Goal: Task Accomplishment & Management: Manage account settings

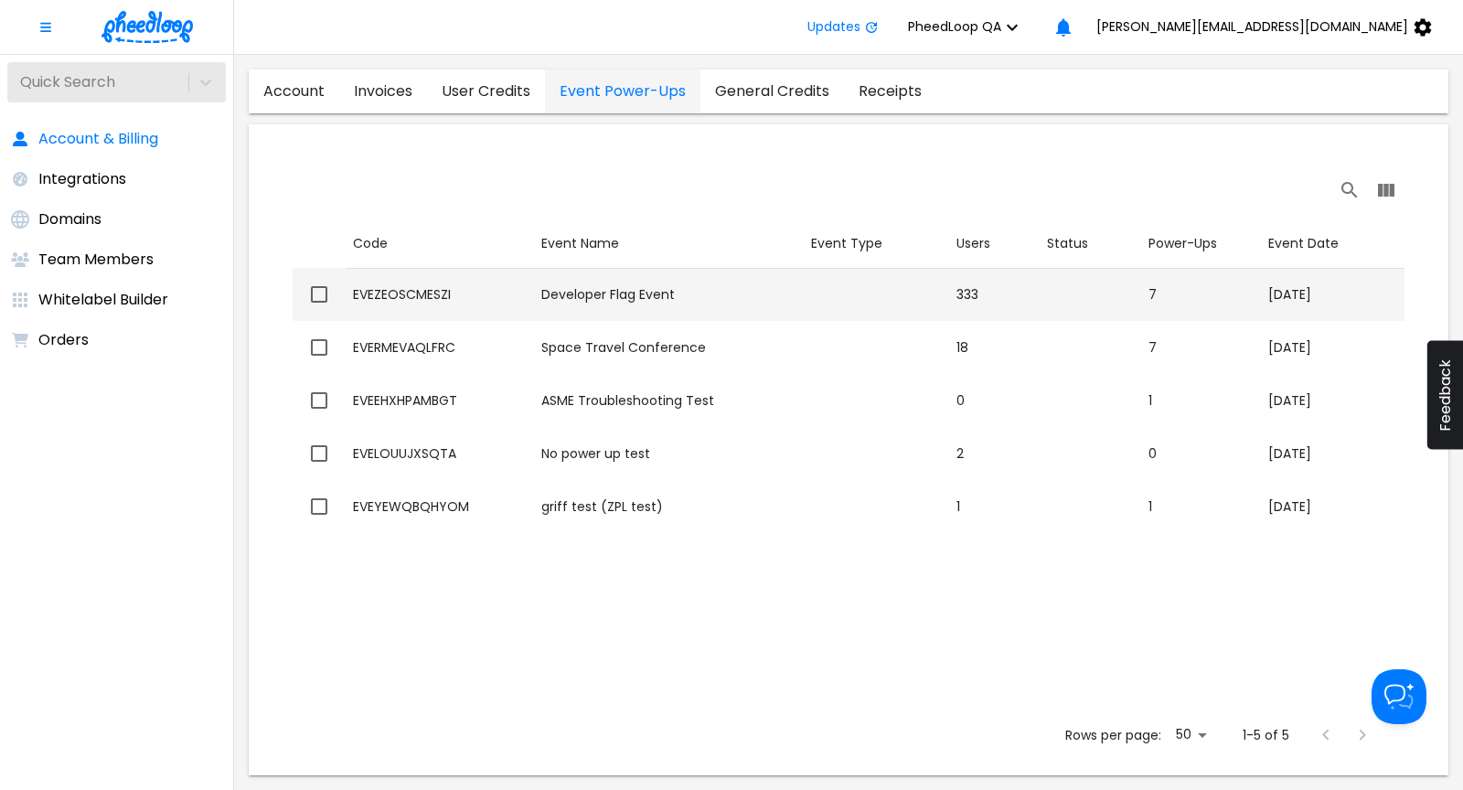
click at [470, 289] on div "EVEZEOSCMESZI" at bounding box center [440, 294] width 174 height 18
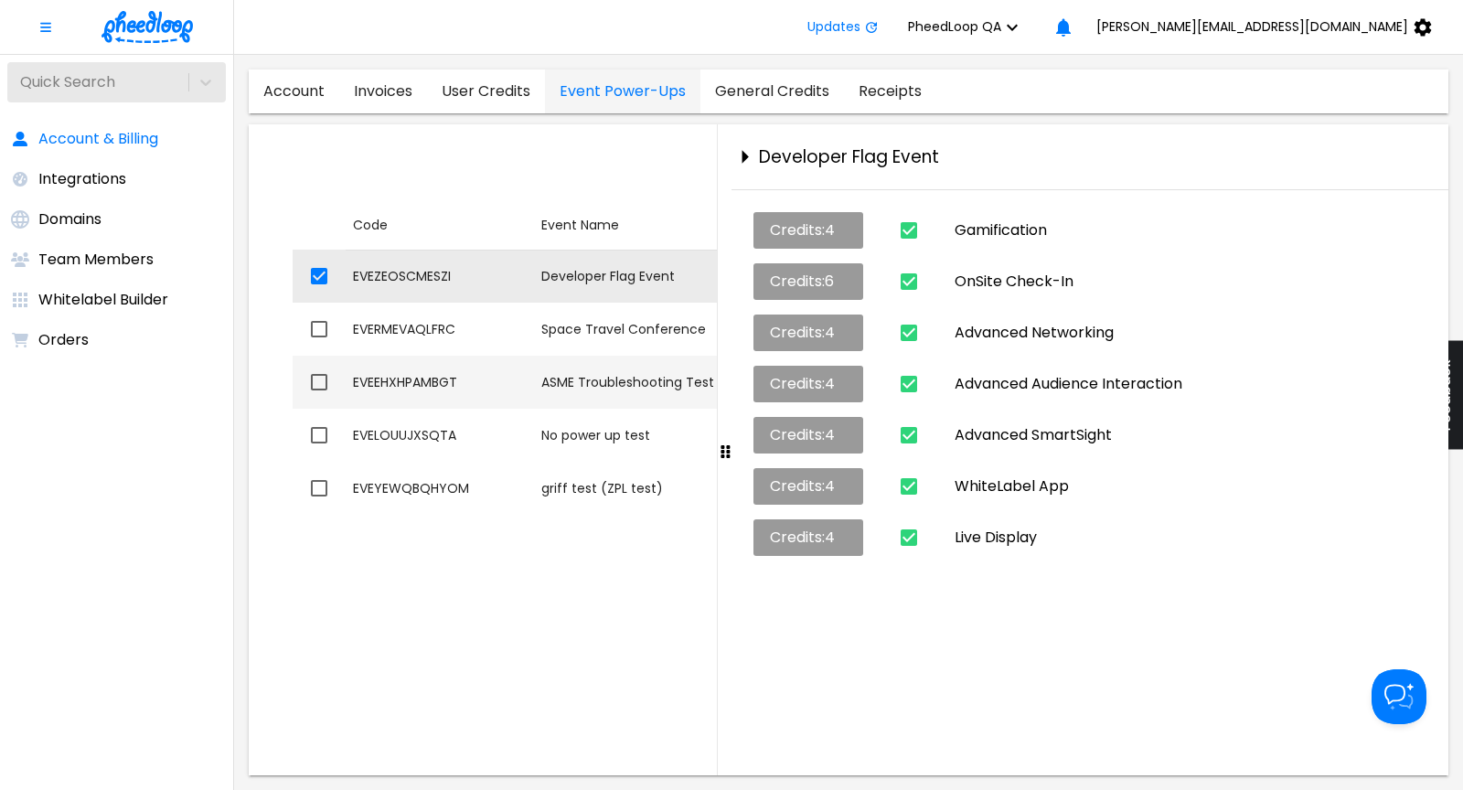
click at [534, 378] on td "Event Name ASME Troubleshooting Test" at bounding box center [669, 382] width 270 height 53
checkbox input "false"
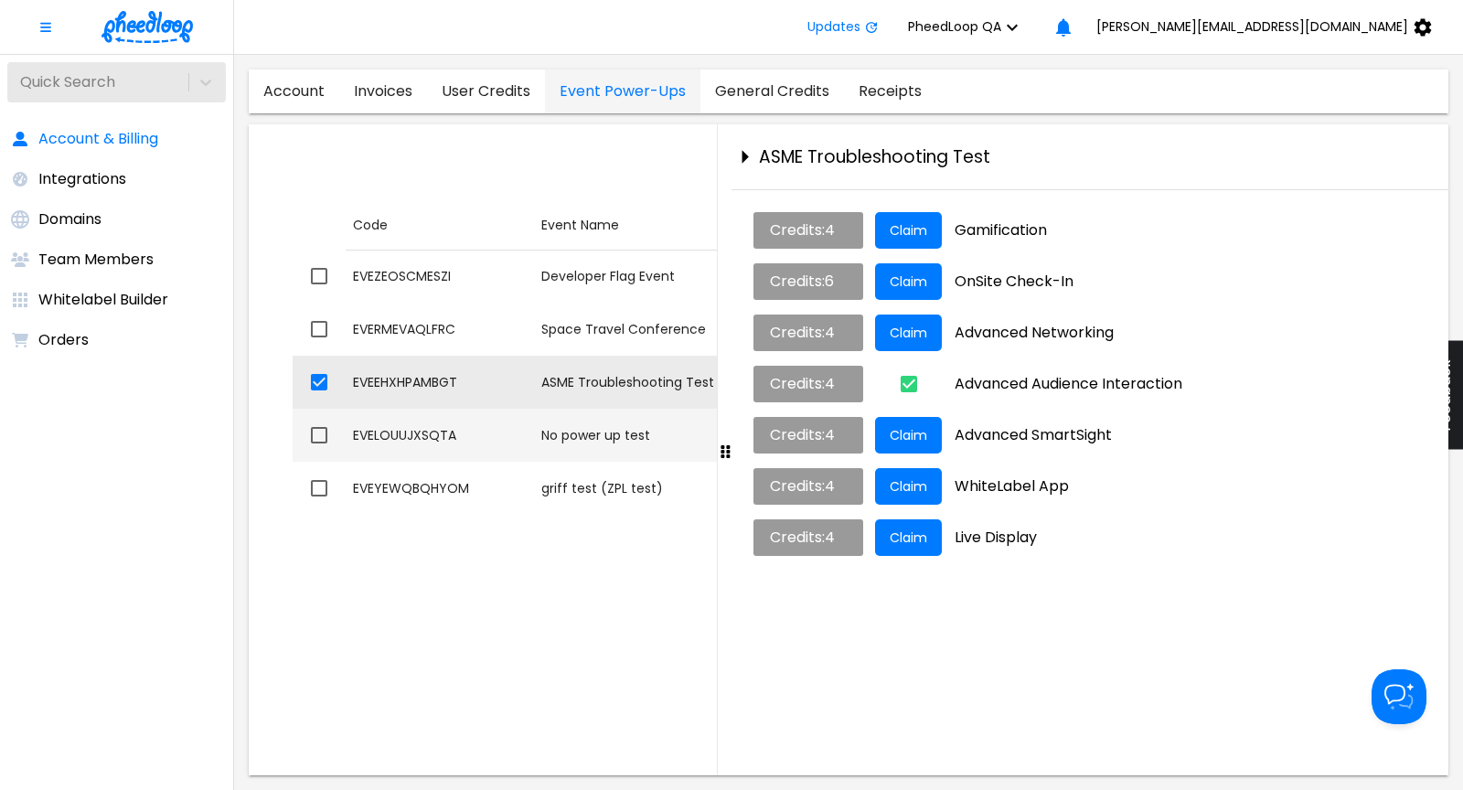
click at [521, 443] on div "EVELOUUJXSQTA" at bounding box center [440, 435] width 174 height 18
checkbox input "false"
checkbox input "true"
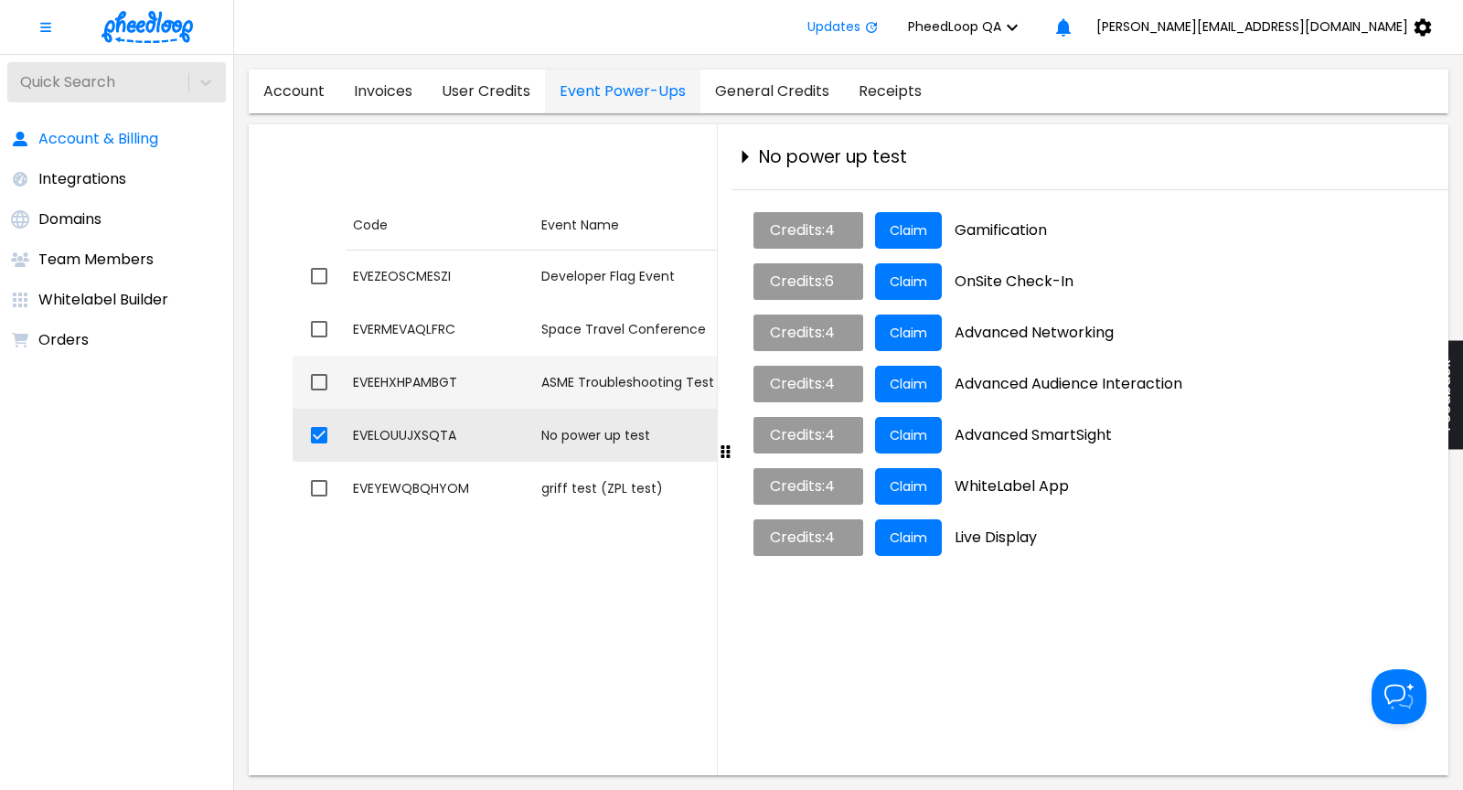
click at [519, 382] on div "EVEEHXHPAMBGT" at bounding box center [440, 382] width 174 height 18
checkbox input "true"
checkbox input "false"
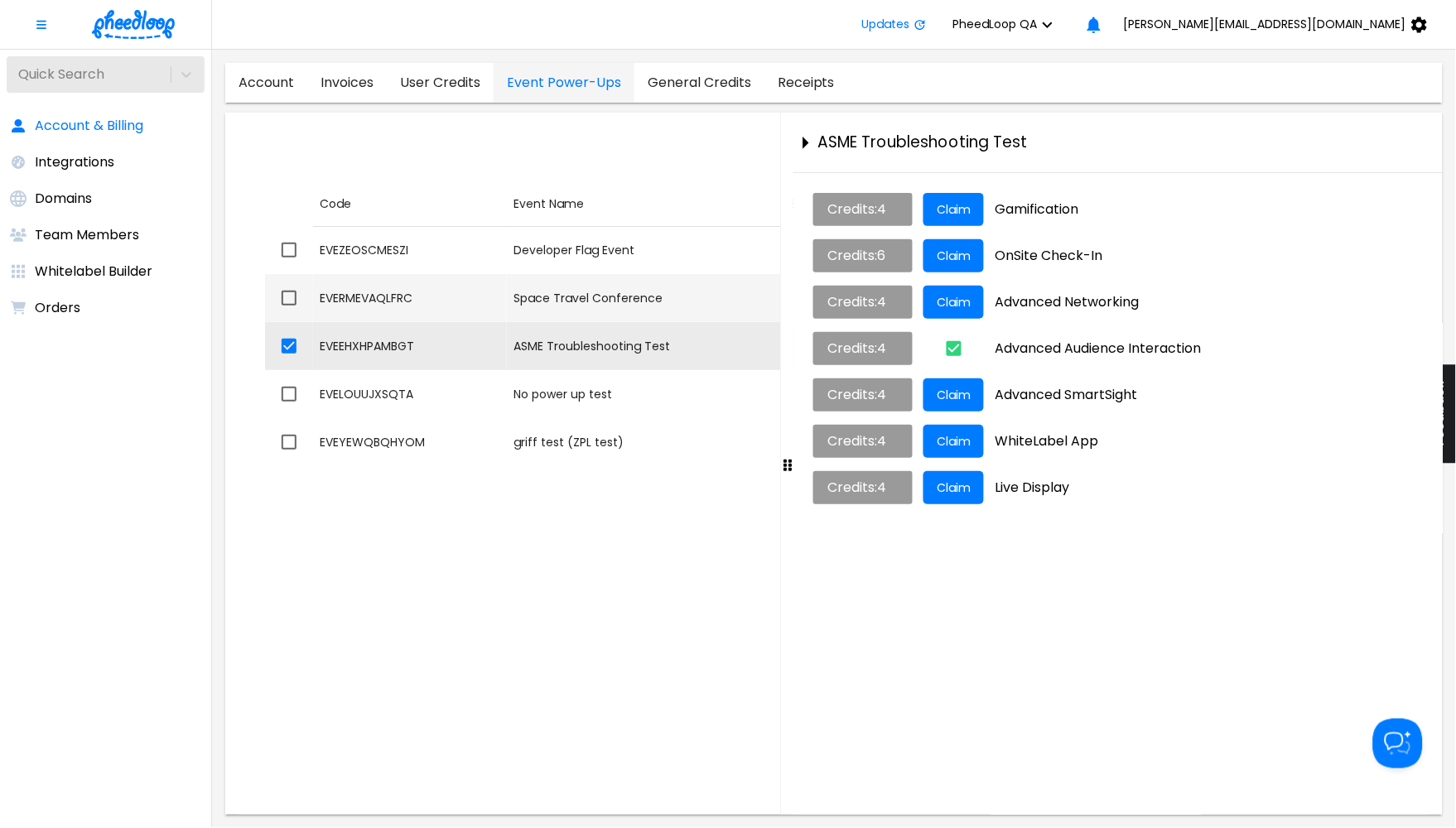
click at [458, 303] on div "EVERMEVAQLFRC" at bounding box center [409, 298] width 180 height 16
checkbox input "true"
checkbox input "false"
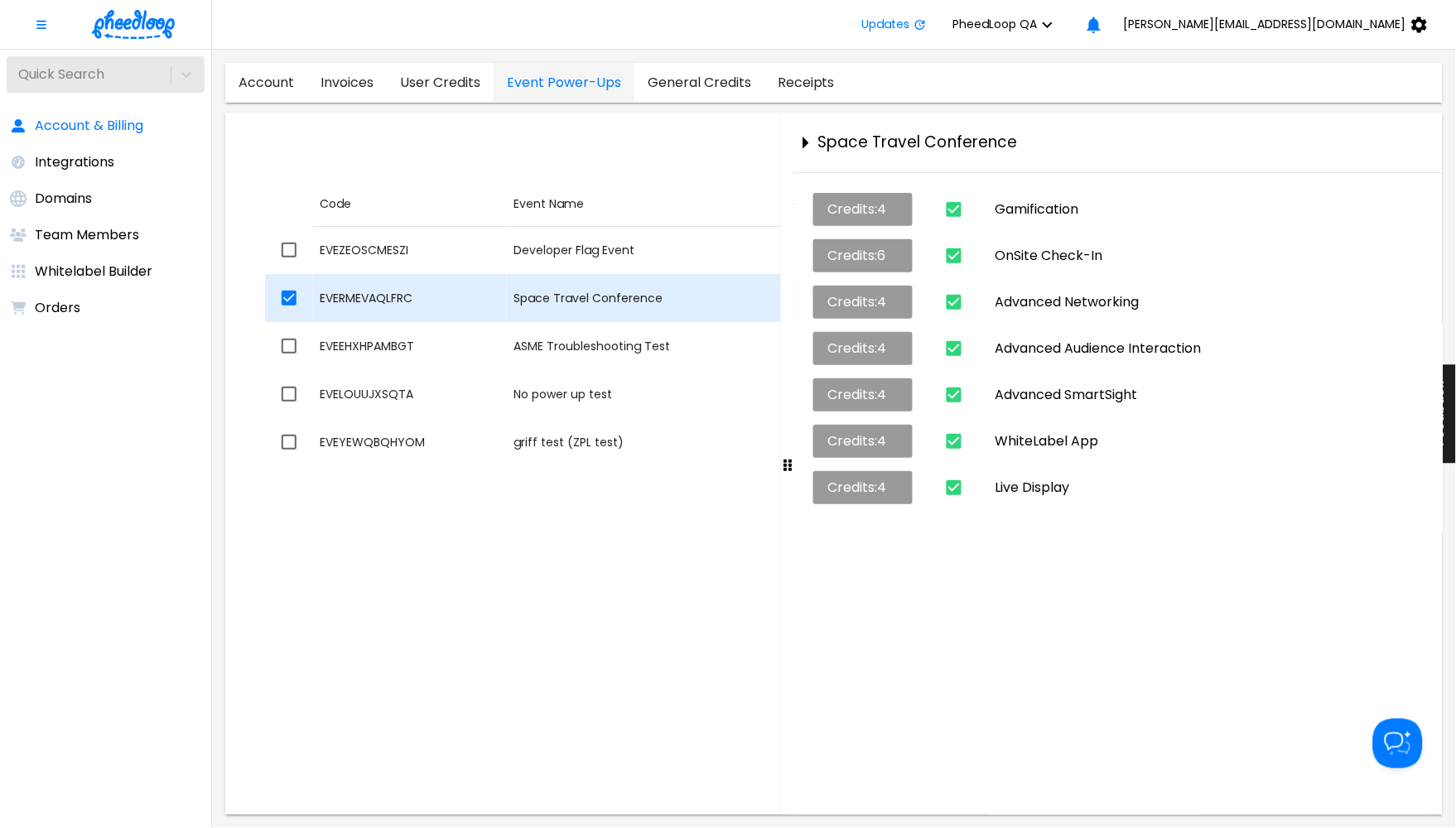
click at [460, 317] on td "Code EVERMEVAQLFRC" at bounding box center [410, 298] width 194 height 48
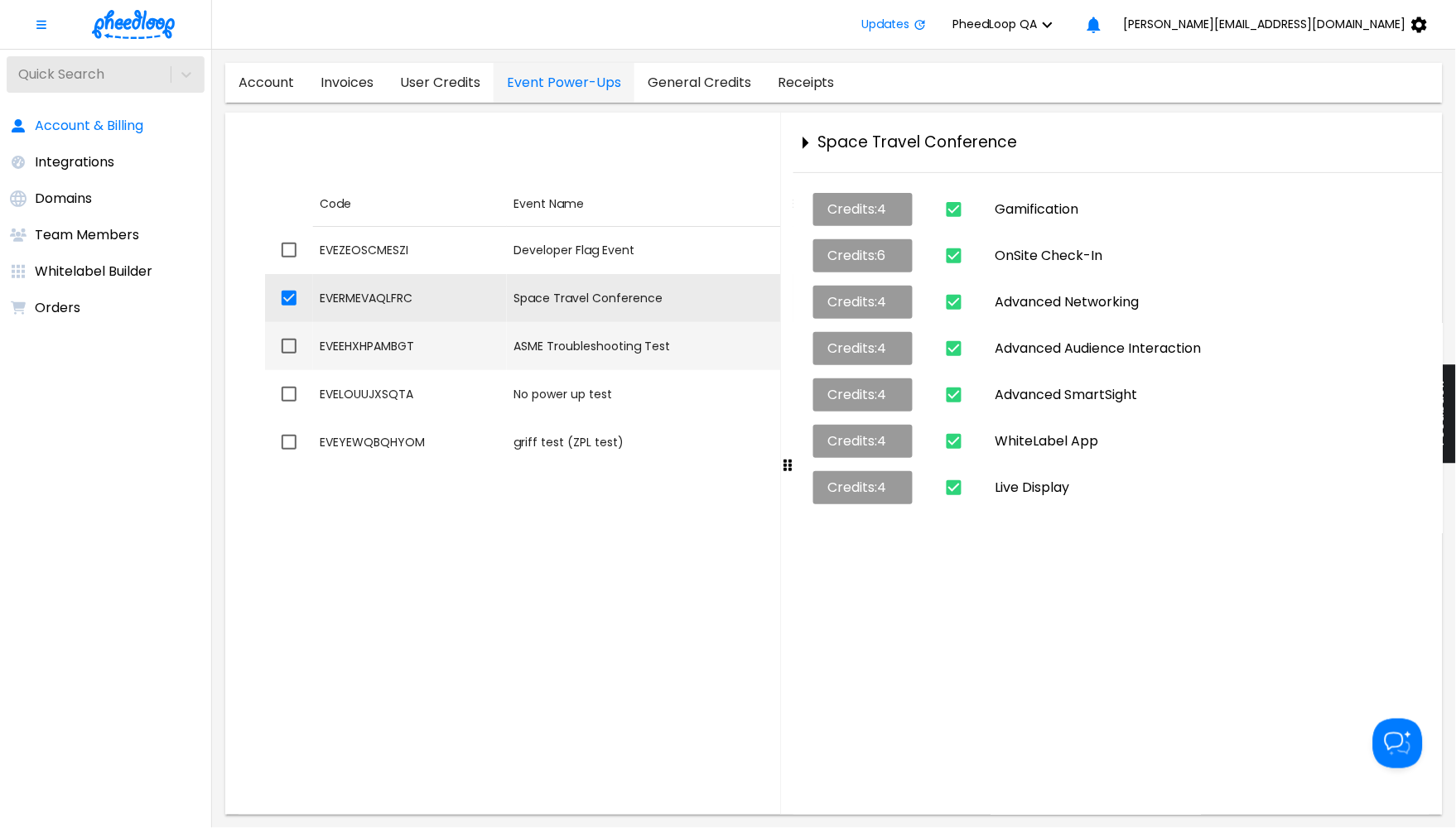
click at [458, 346] on div "EVEEHXHPAMBGT" at bounding box center [409, 346] width 180 height 16
checkbox input "false"
checkbox input "true"
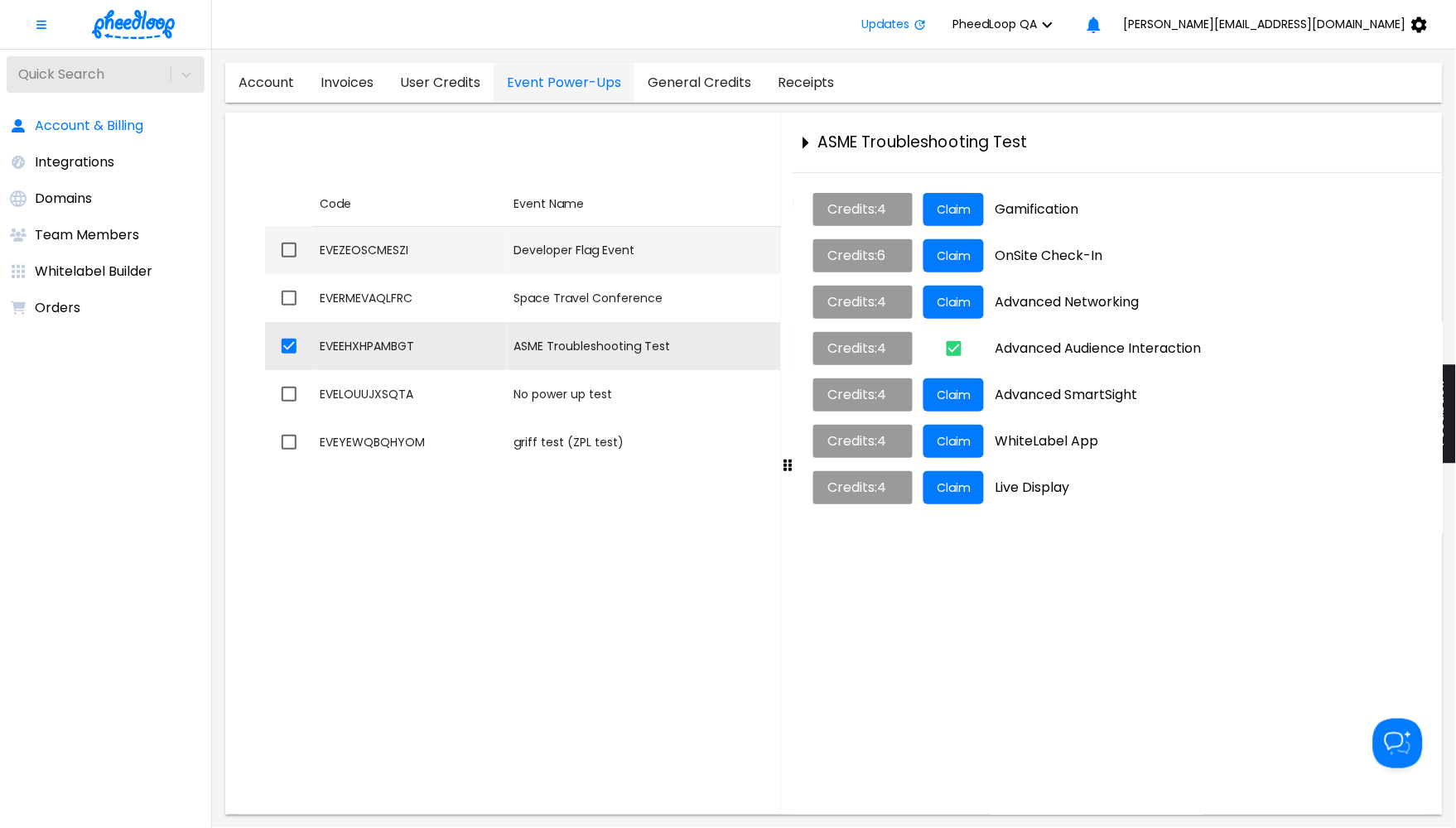
click at [522, 256] on div "Developer Flag Event" at bounding box center [646, 250] width 265 height 16
checkbox input "true"
checkbox input "false"
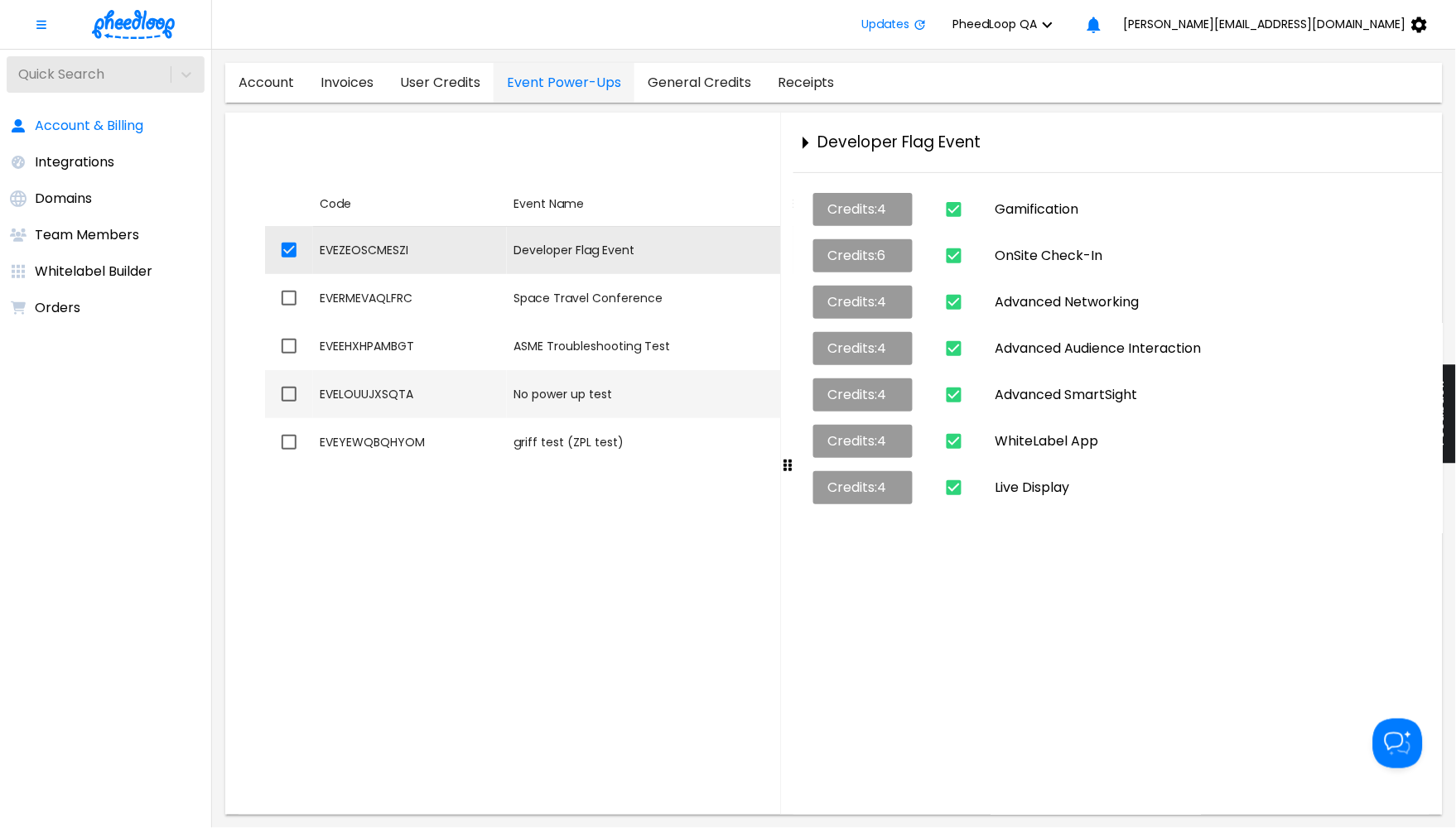
click at [518, 403] on td "Event Name No power up test" at bounding box center [646, 394] width 278 height 48
checkbox input "false"
checkbox input "true"
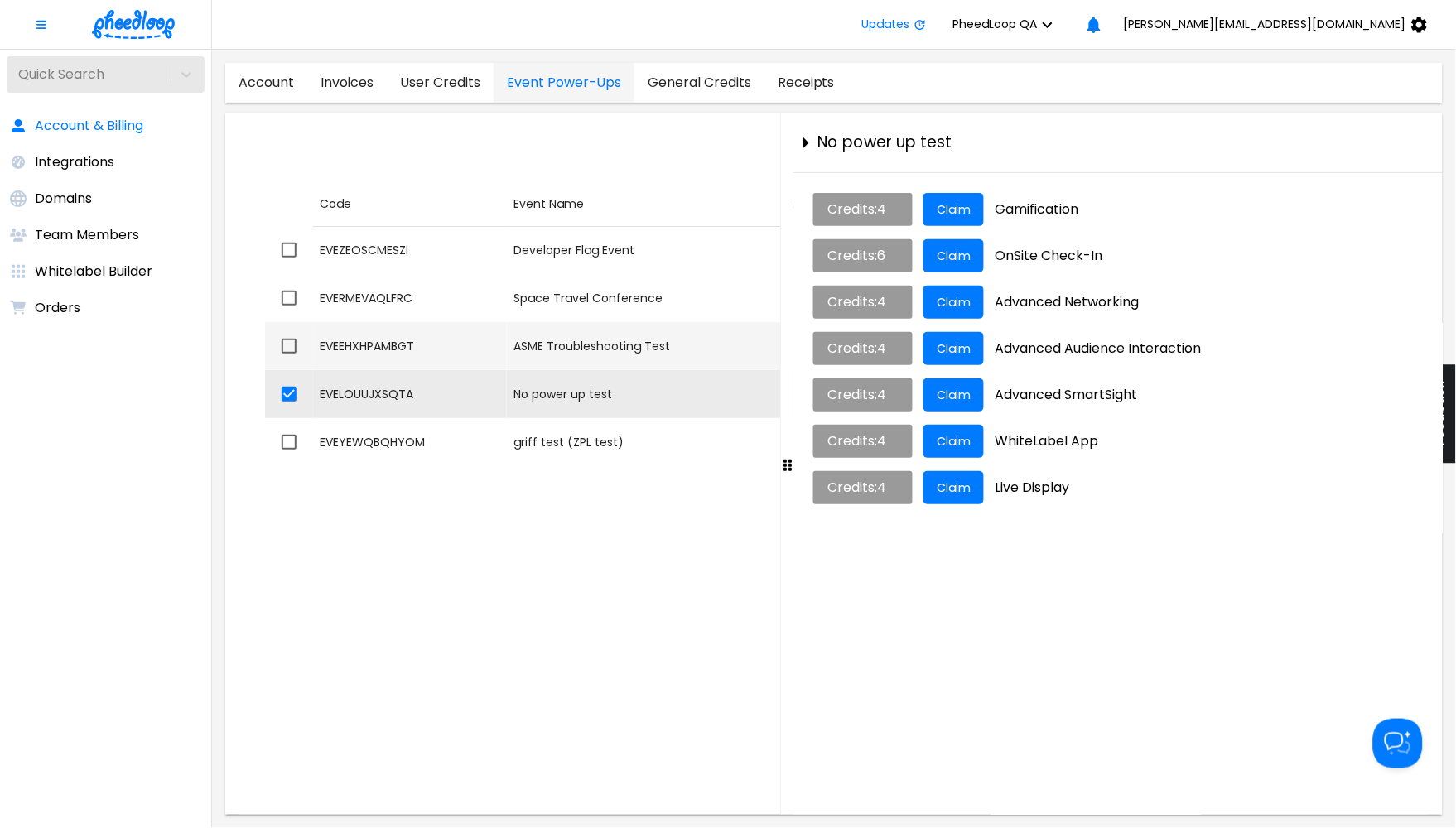
click at [500, 359] on td "Code EVEEHXHPAMBGT" at bounding box center [410, 346] width 194 height 48
checkbox input "true"
checkbox input "false"
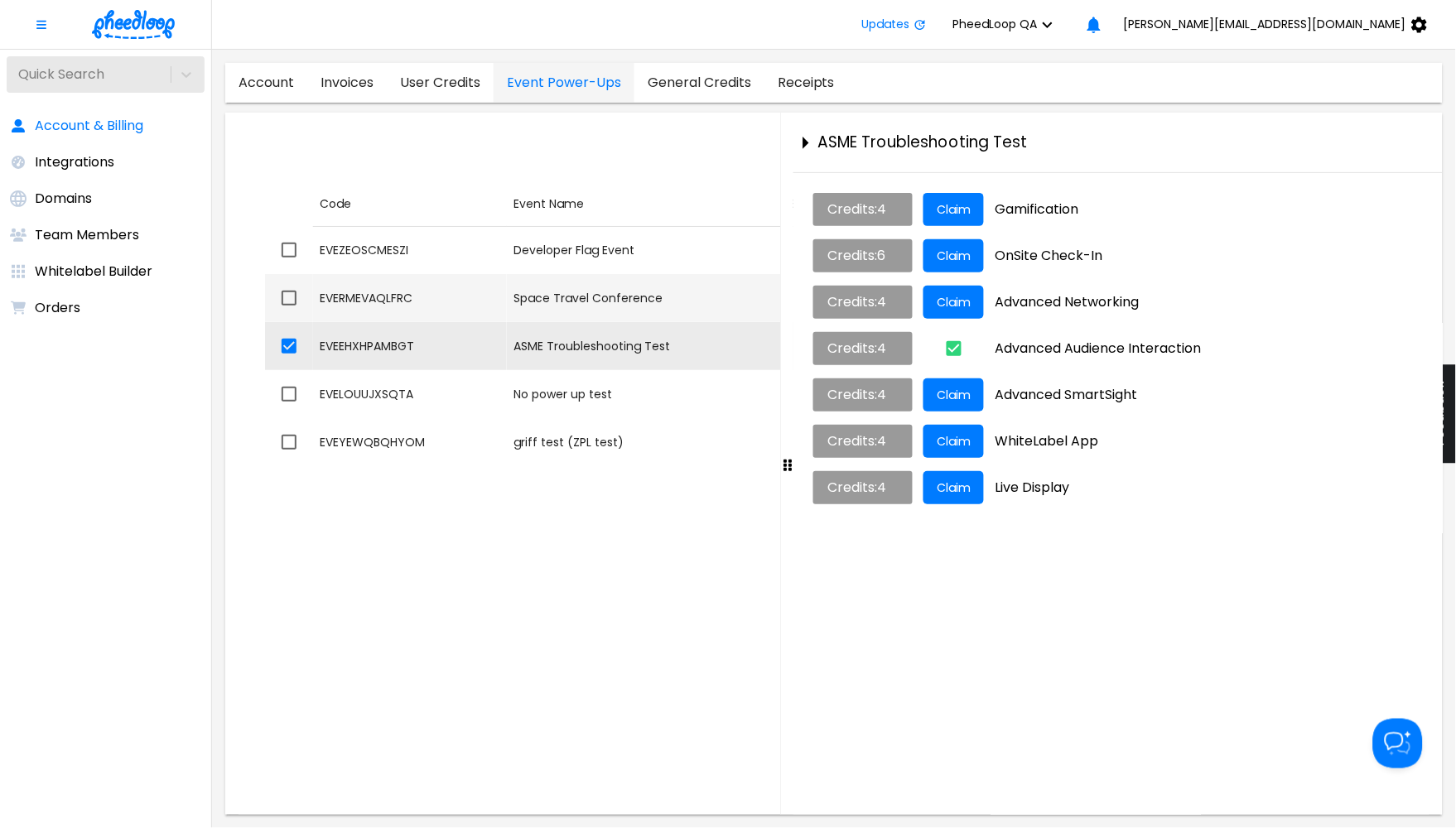
click at [694, 302] on div "Space Travel Conference" at bounding box center [646, 298] width 265 height 16
checkbox input "true"
checkbox input "false"
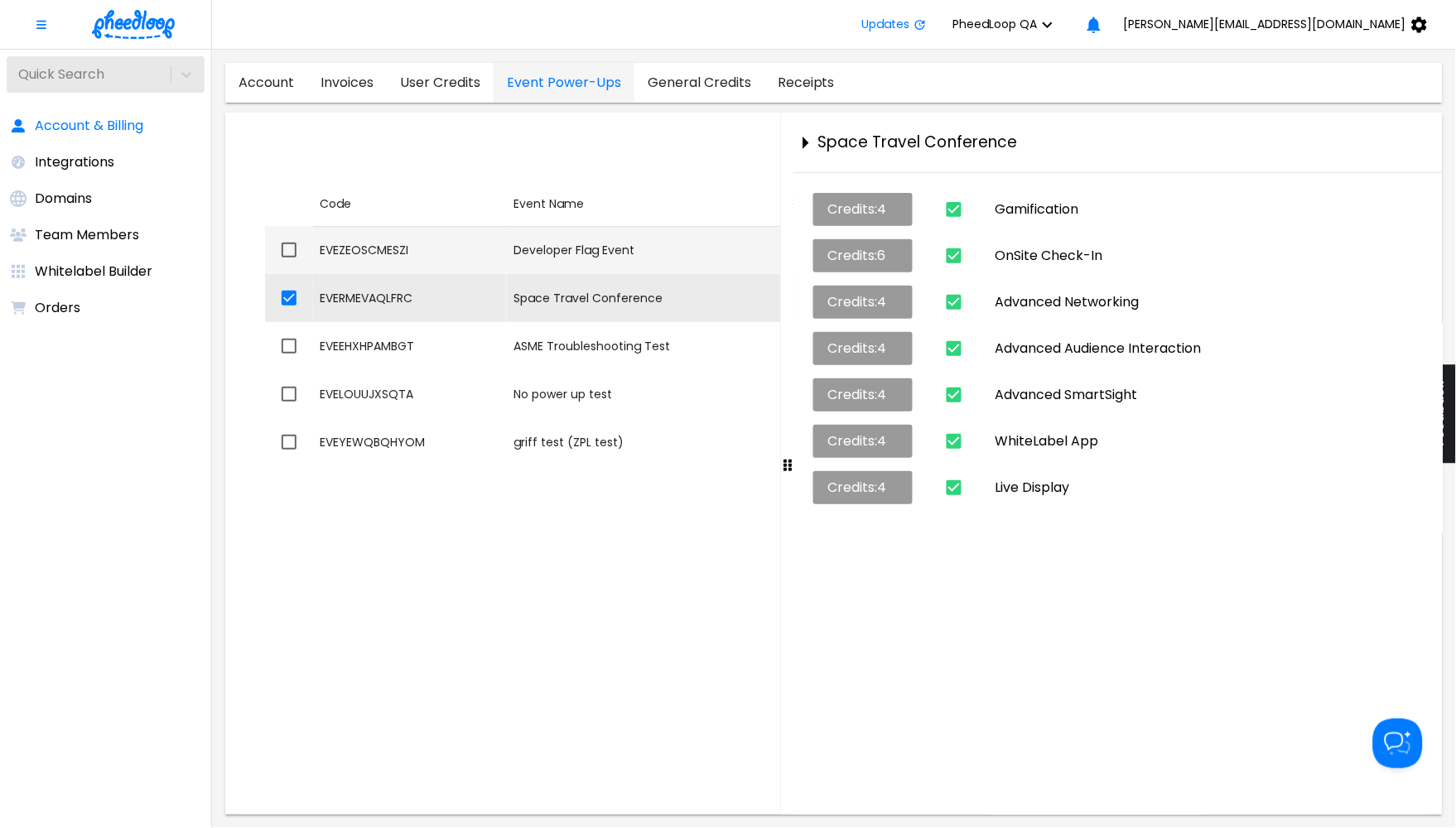
click at [694, 247] on div "Developer Flag Event" at bounding box center [646, 250] width 265 height 16
checkbox input "true"
checkbox input "false"
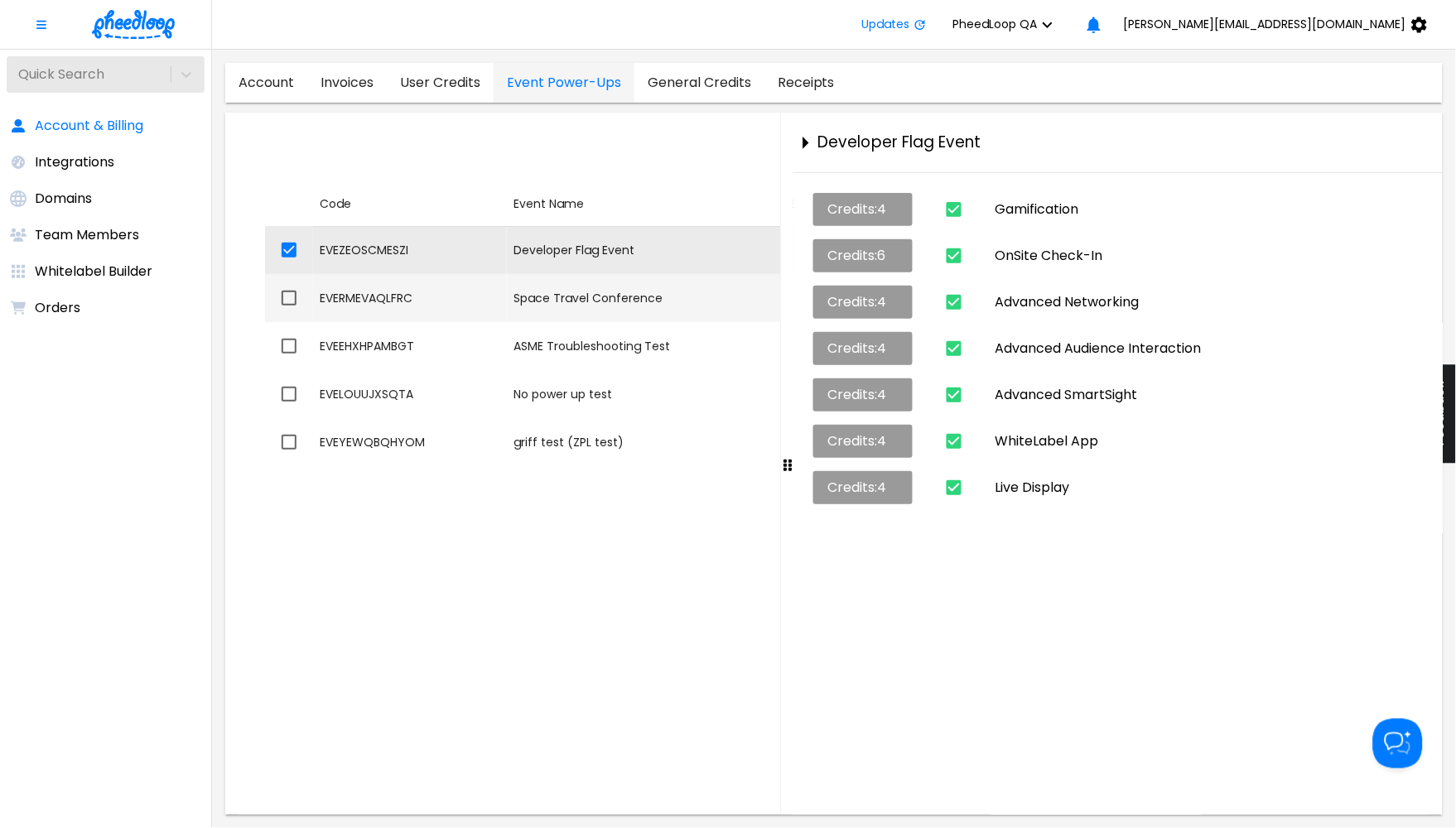
click at [536, 291] on div "Space Travel Conference" at bounding box center [646, 298] width 265 height 16
checkbox input "false"
checkbox input "true"
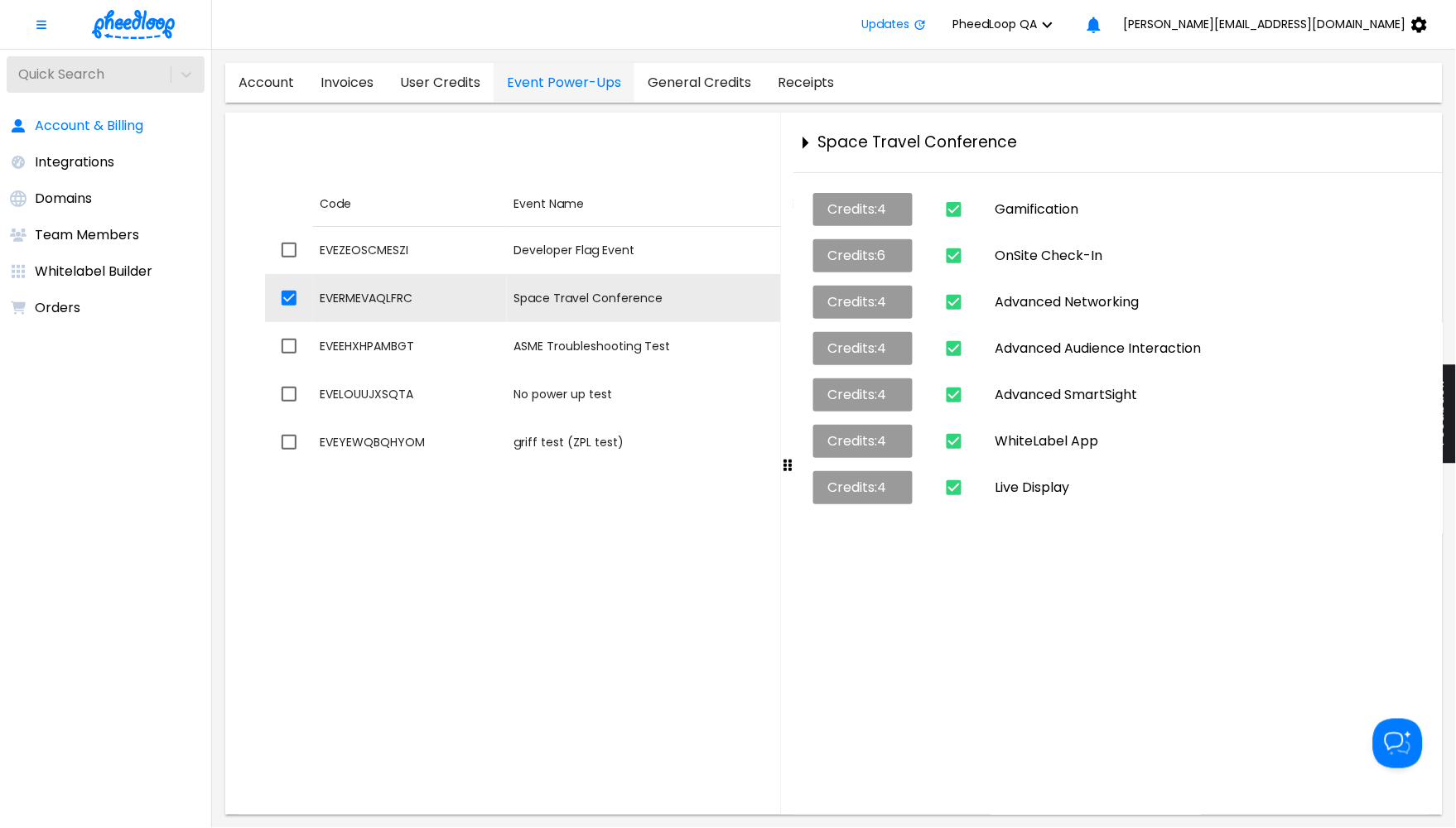
click at [1038, 17] on span "PheedLoop QA" at bounding box center [995, 24] width 84 height 14
click at [1126, 111] on li "PheedLoop Test" at bounding box center [1135, 121] width 131 height 30
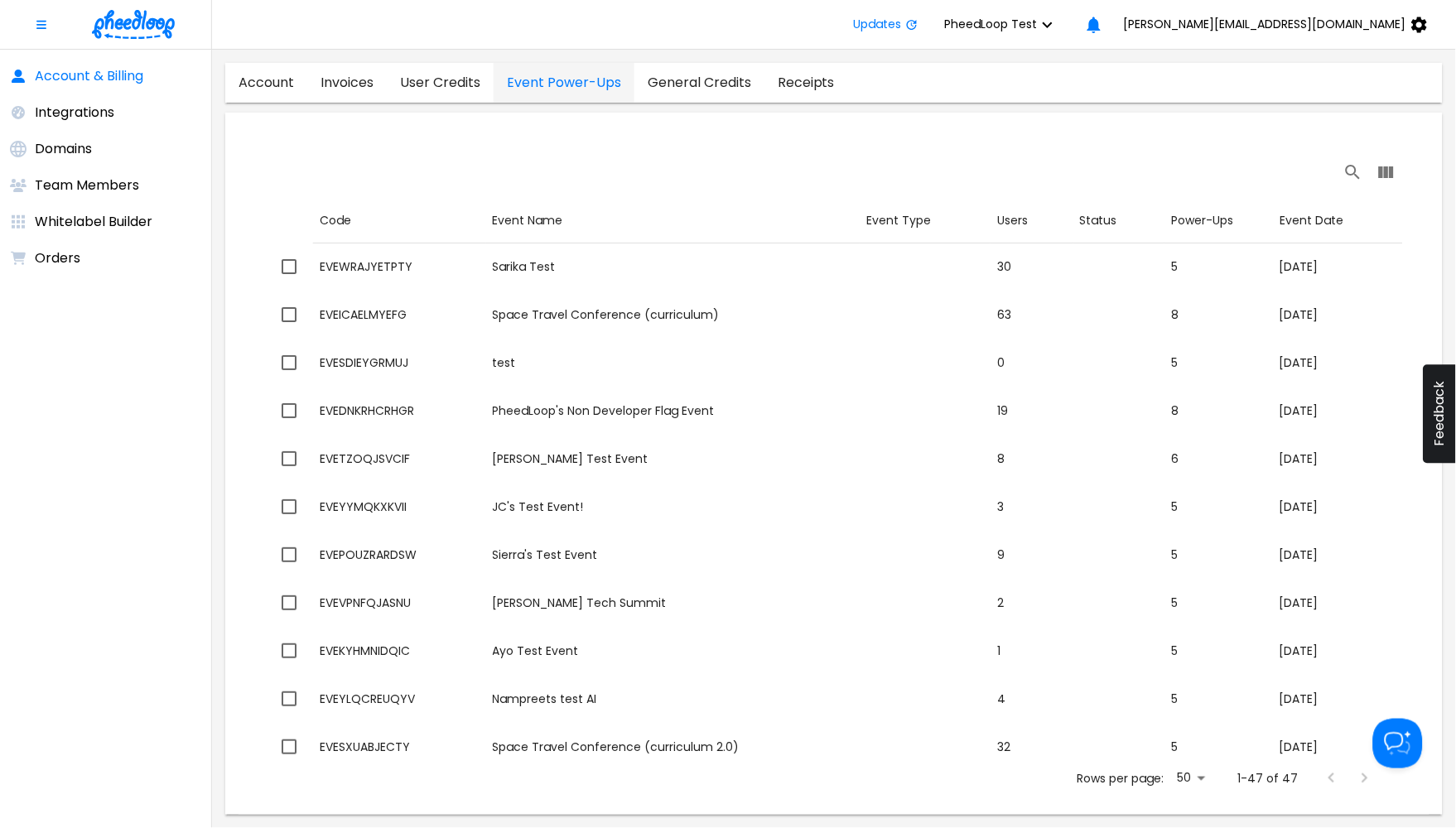
click at [150, 34] on img at bounding box center [133, 24] width 82 height 29
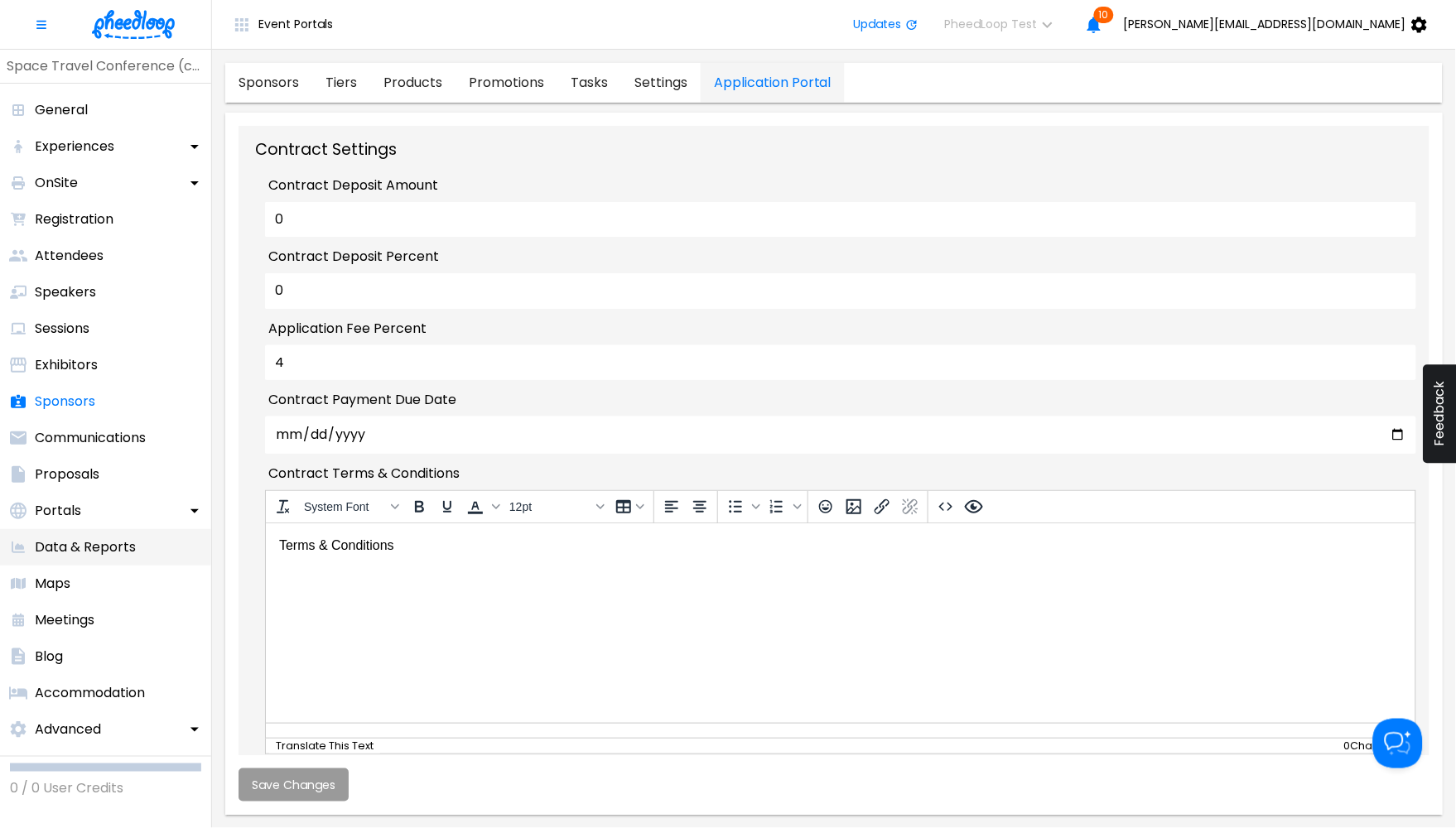
click at [72, 553] on p "Data & Reports" at bounding box center [85, 548] width 101 height 20
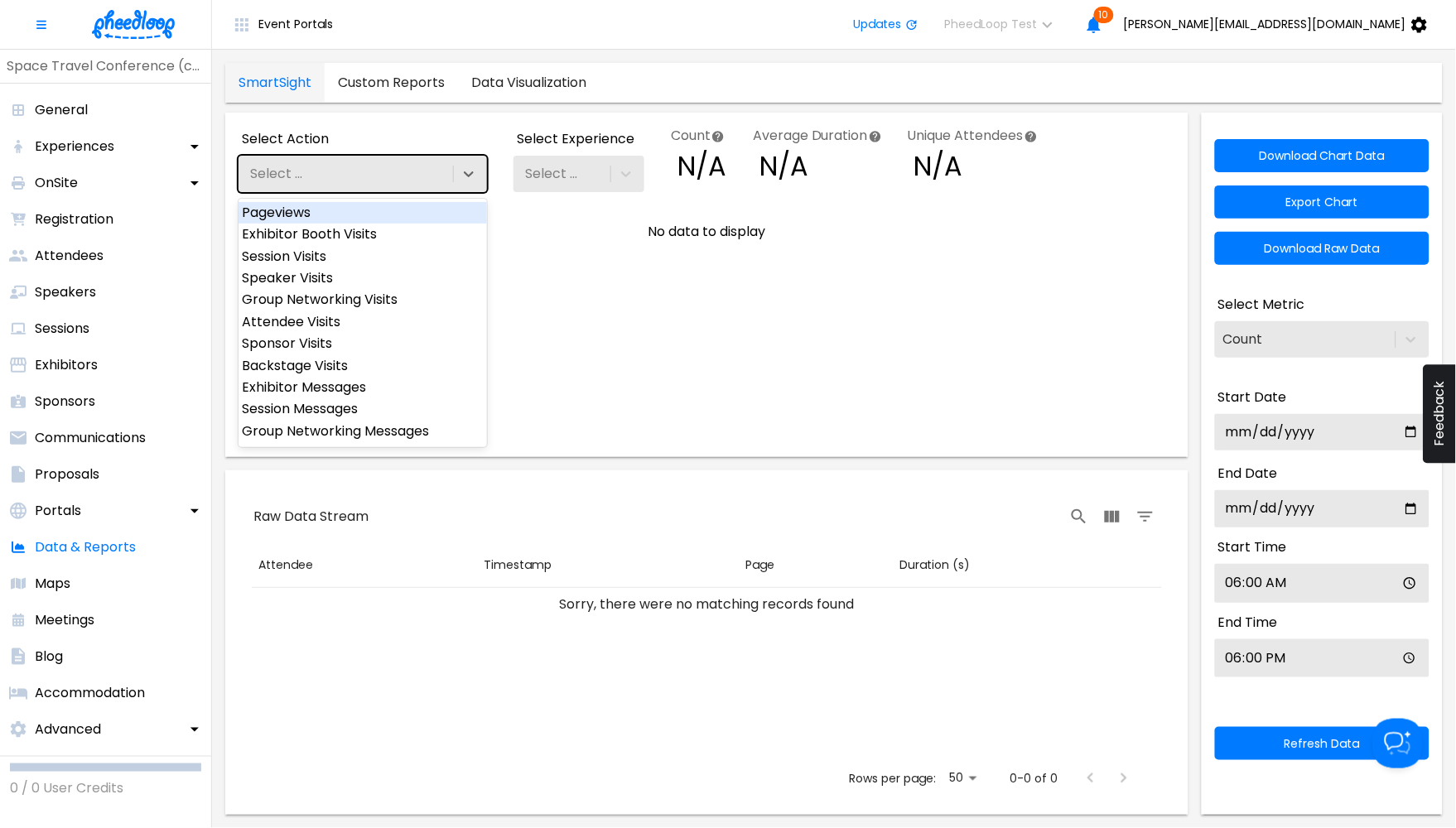
click at [421, 169] on div "Select ..." at bounding box center [343, 173] width 211 height 28
click at [411, 225] on div "Exhibitor Booth Visits" at bounding box center [362, 235] width 248 height 22
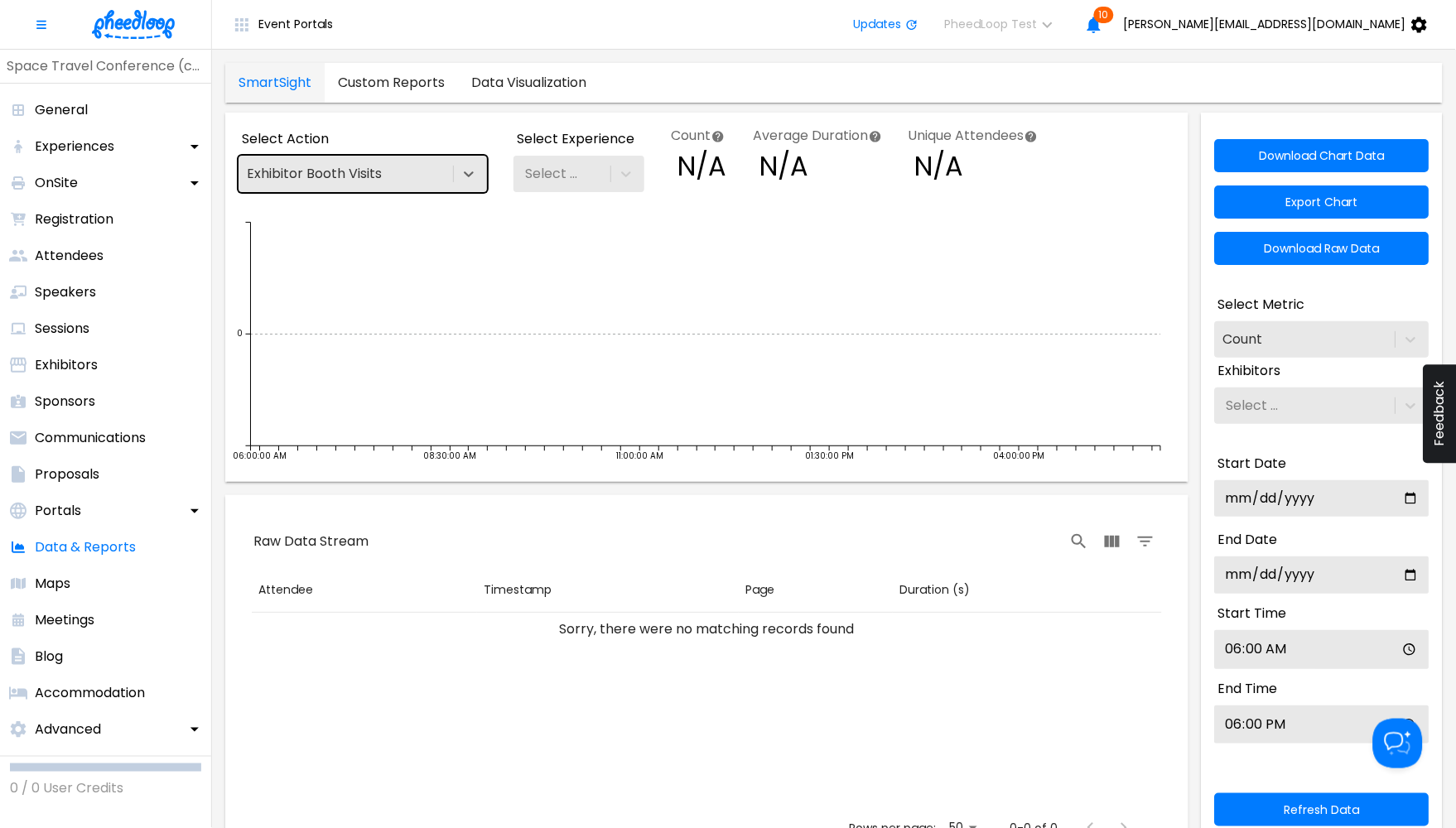
click at [568, 170] on div "Select ..." at bounding box center [549, 174] width 55 height 14
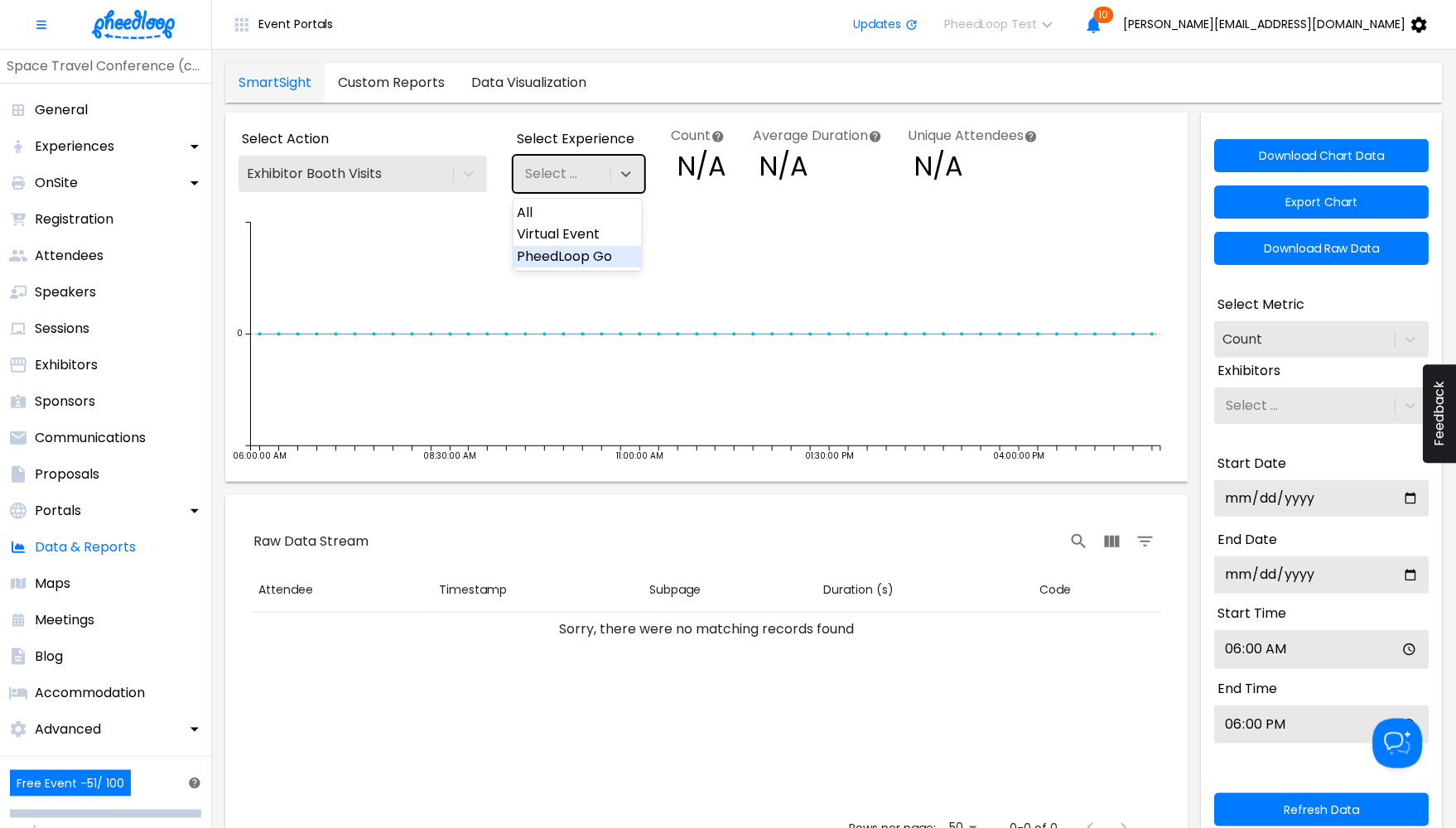
click at [568, 254] on div "PheedLoop Go" at bounding box center [578, 257] width 129 height 22
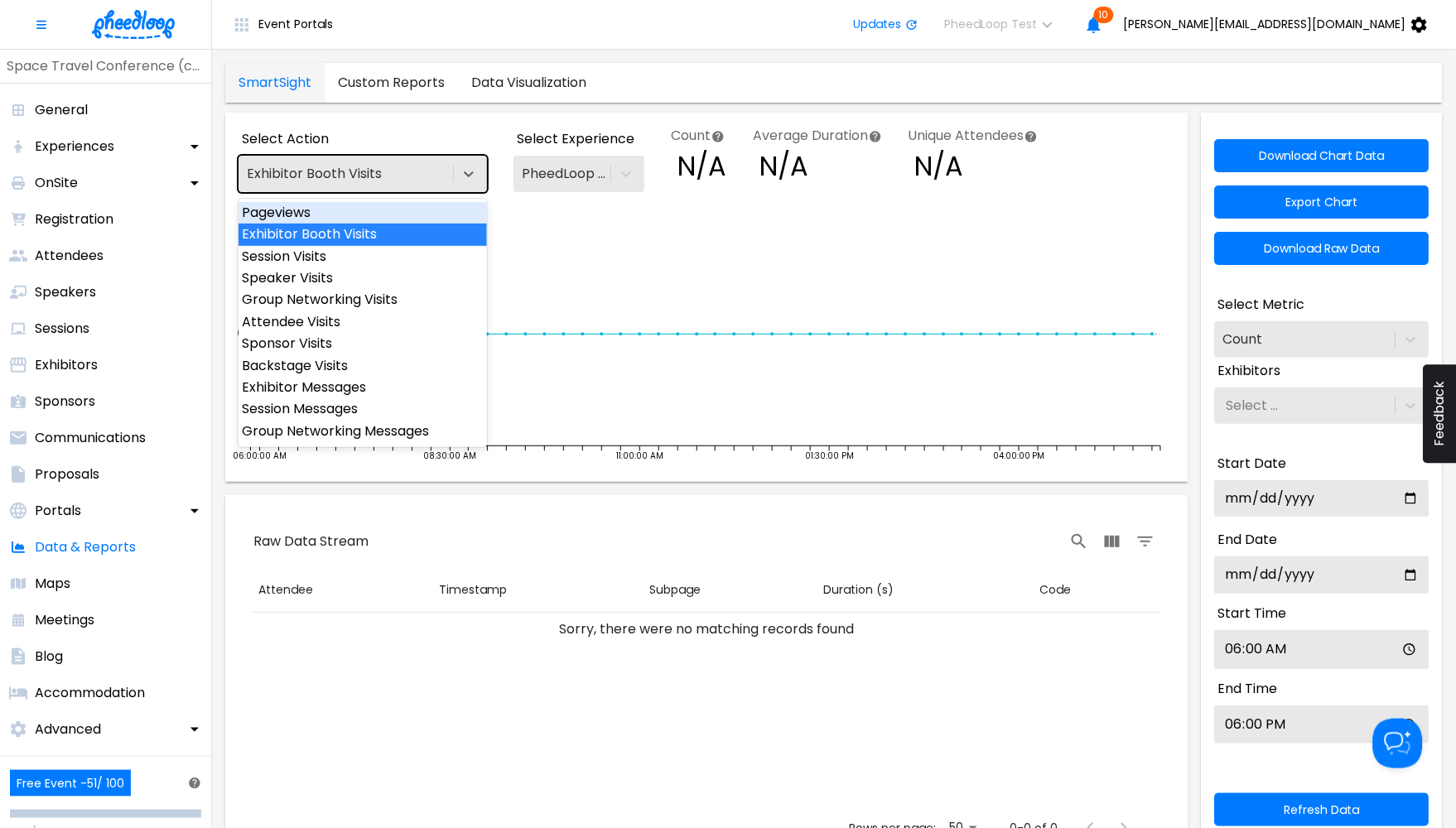
click at [404, 175] on div "Exhibitor Booth Visits" at bounding box center [343, 173] width 211 height 28
click at [407, 206] on div "Pageviews" at bounding box center [362, 213] width 248 height 22
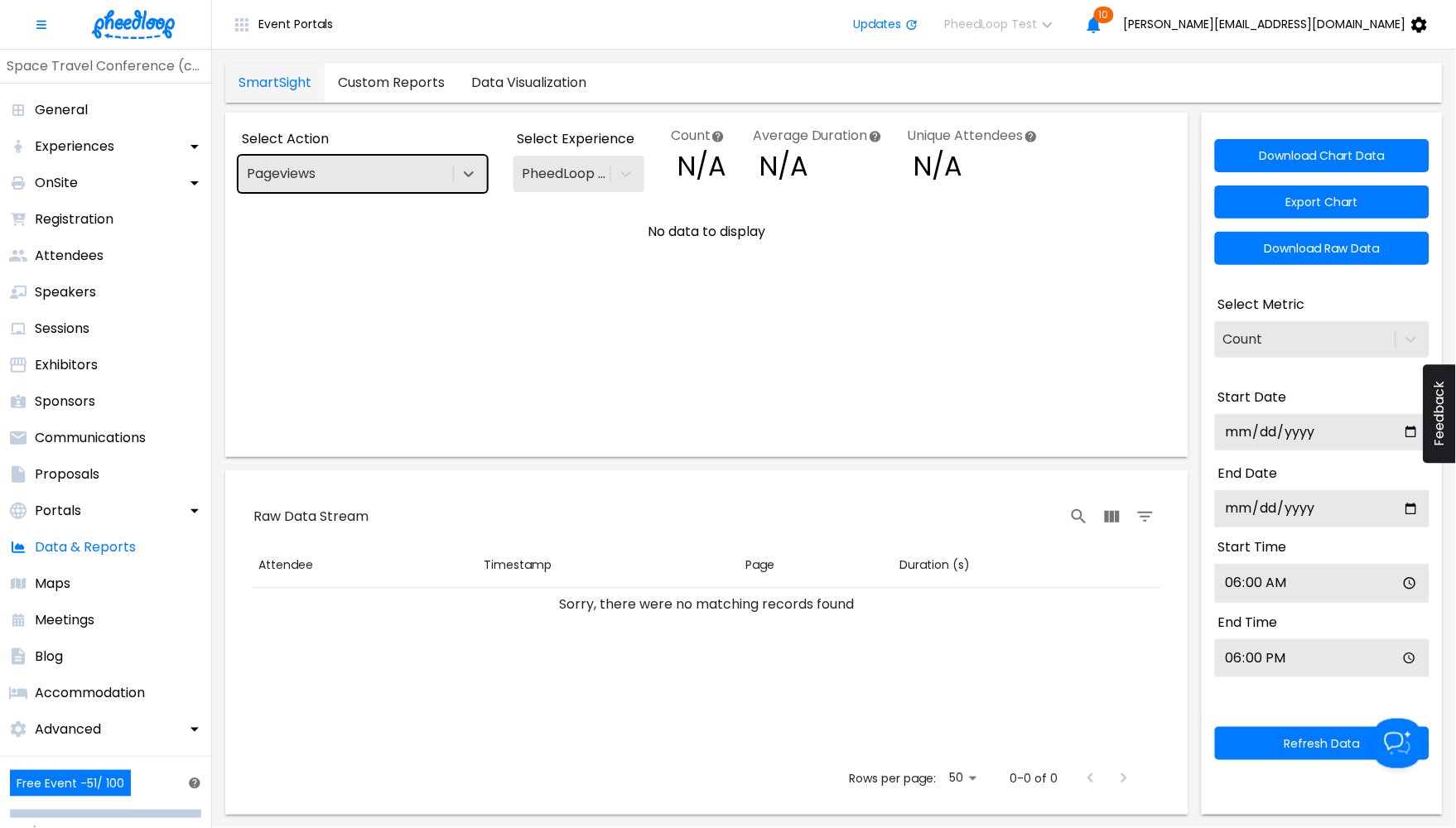
click at [402, 190] on div "Pageviews" at bounding box center [362, 174] width 248 height 36
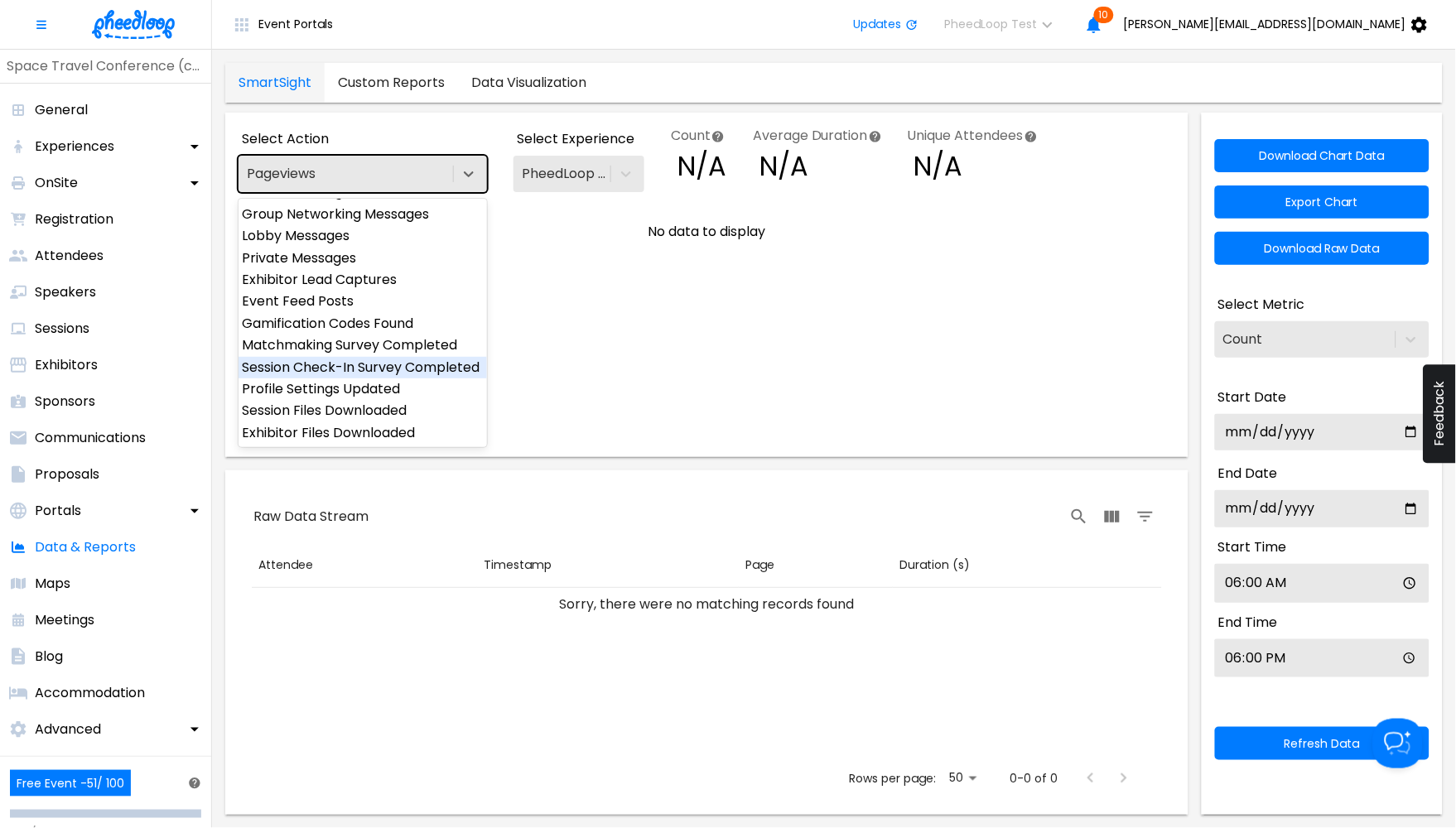
scroll to position [232, 0]
click at [359, 376] on div "Session Check-In Survey Completed" at bounding box center [362, 368] width 248 height 22
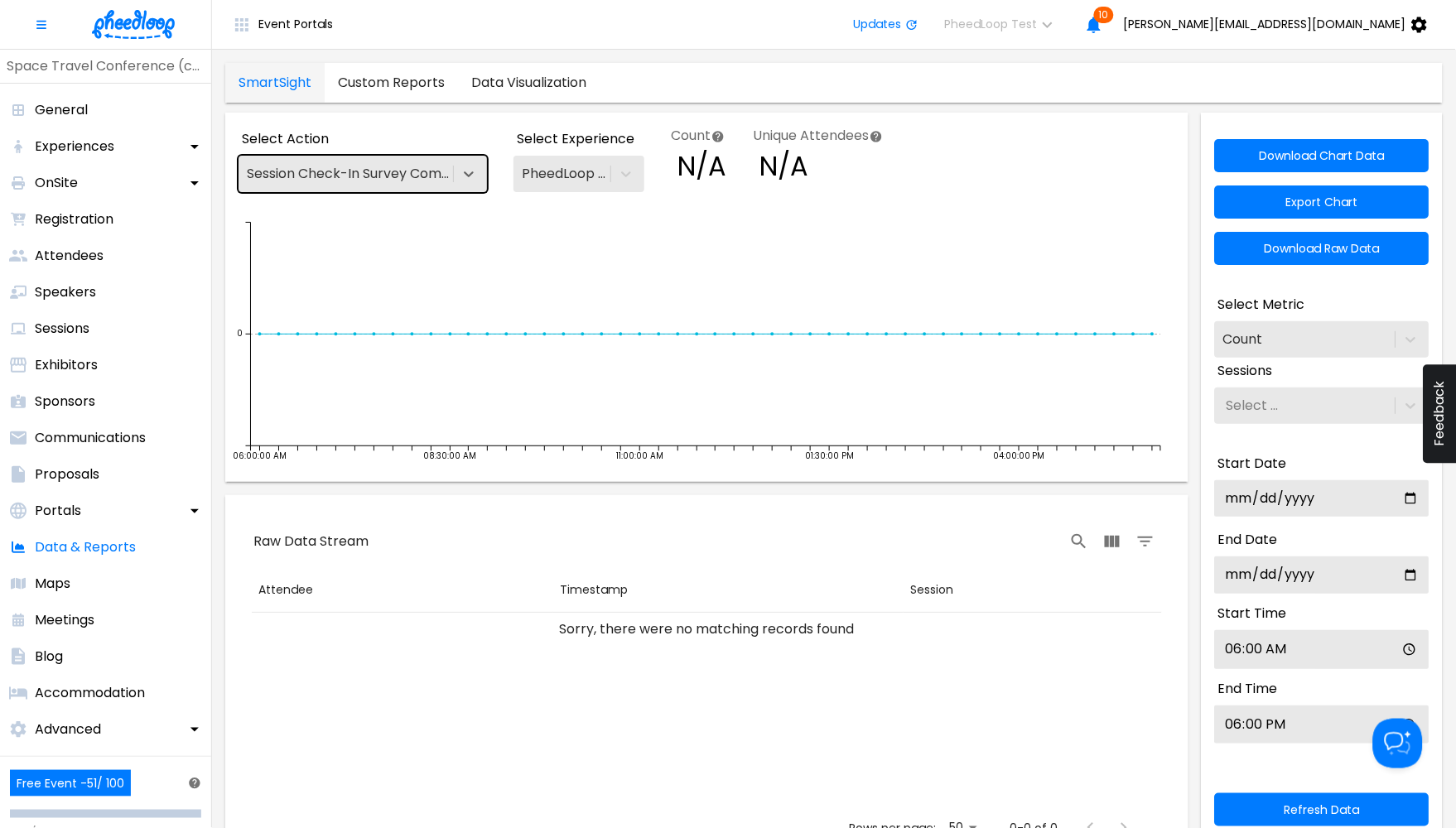
click at [359, 185] on div "Session Check-In Survey Completed" at bounding box center [343, 173] width 211 height 28
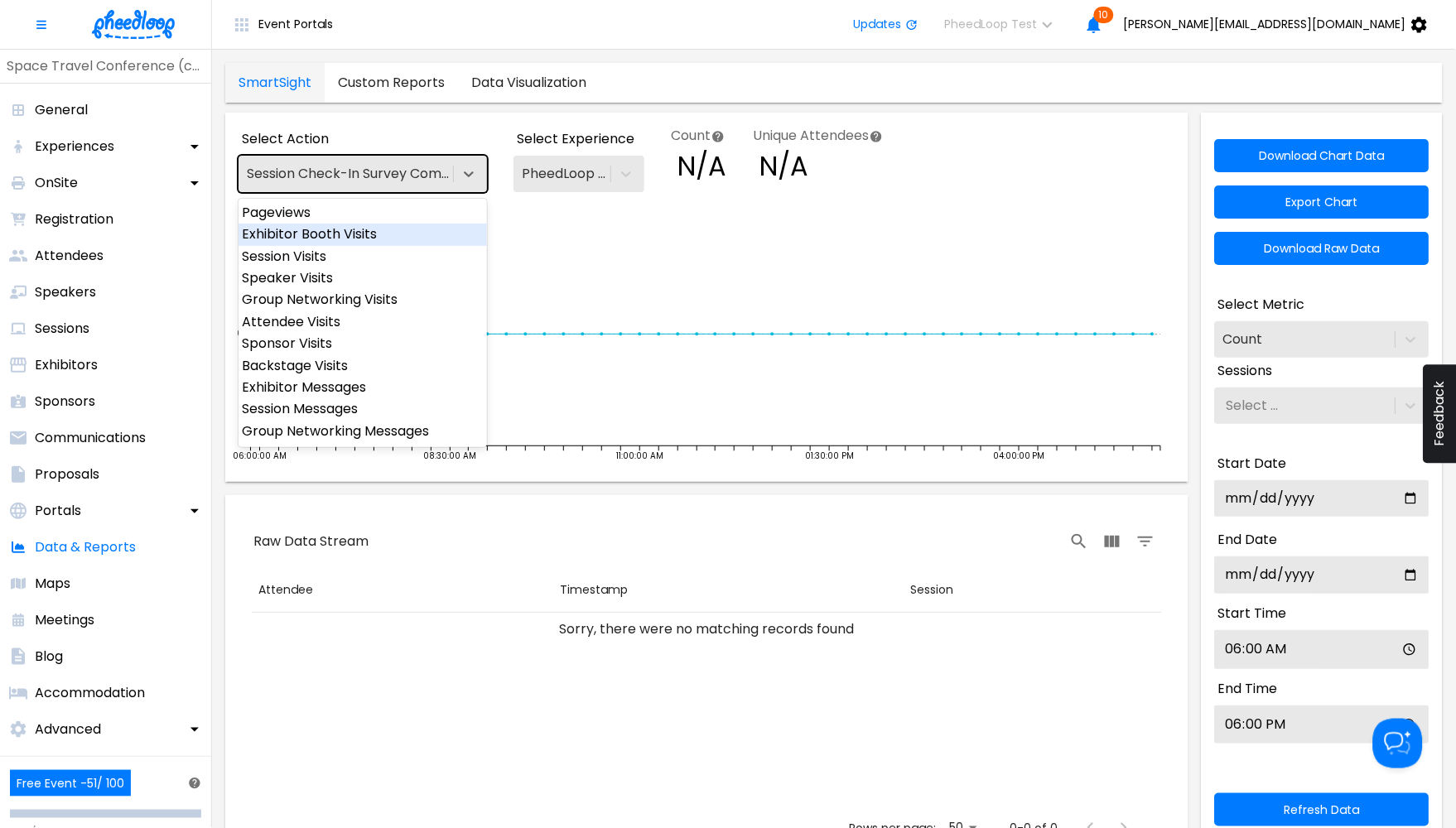
click at [353, 226] on div "Exhibitor Booth Visits" at bounding box center [362, 235] width 248 height 22
